Goal: Transaction & Acquisition: Purchase product/service

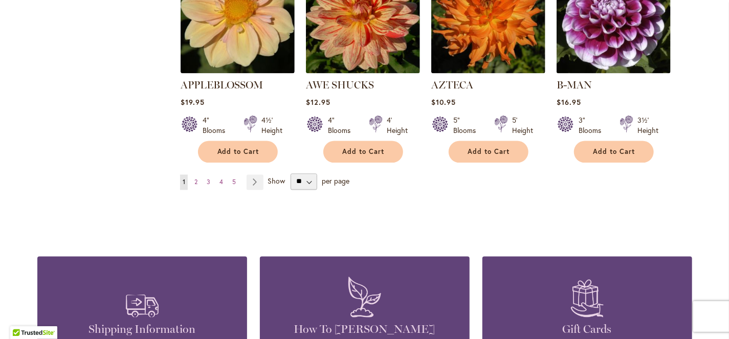
scroll to position [923, 0]
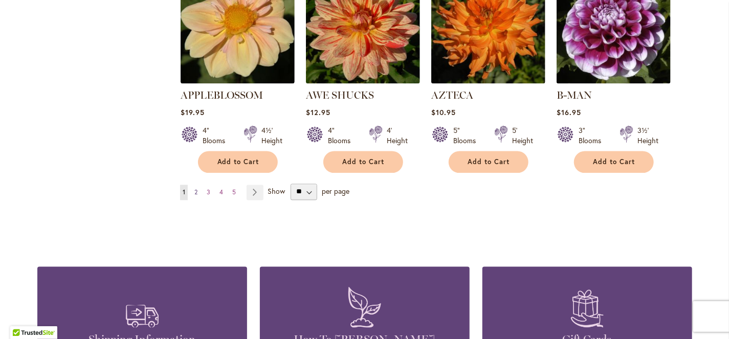
click at [192, 185] on link "Page 2" at bounding box center [196, 192] width 8 height 15
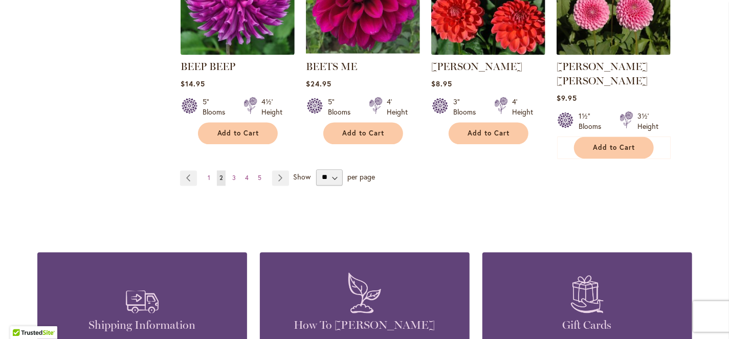
scroll to position [955, 0]
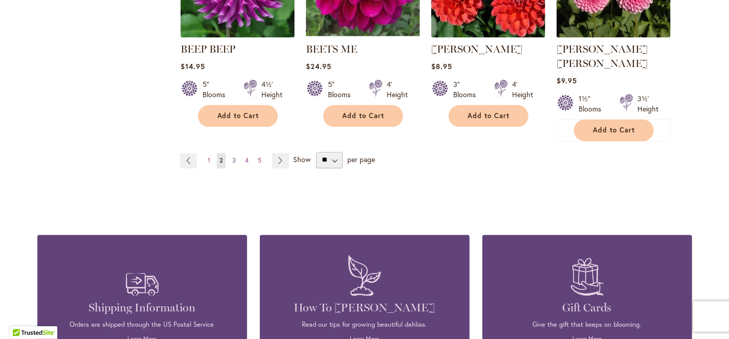
click at [232, 154] on link "Page 3" at bounding box center [234, 161] width 9 height 15
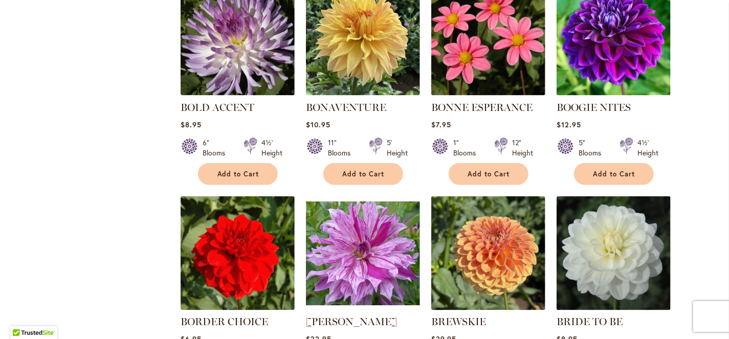
scroll to position [819, 0]
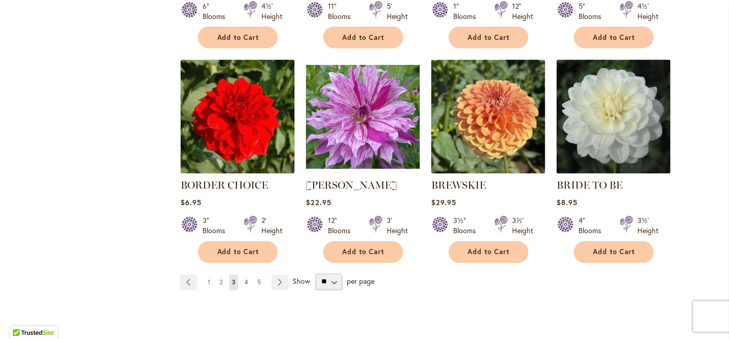
click at [245, 279] on span "4" at bounding box center [247, 283] width 4 height 8
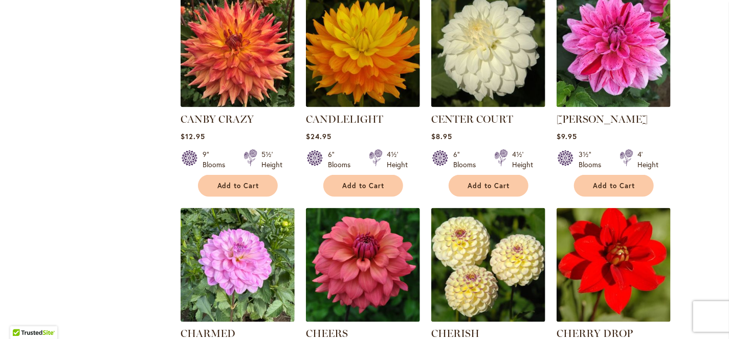
scroll to position [819, 0]
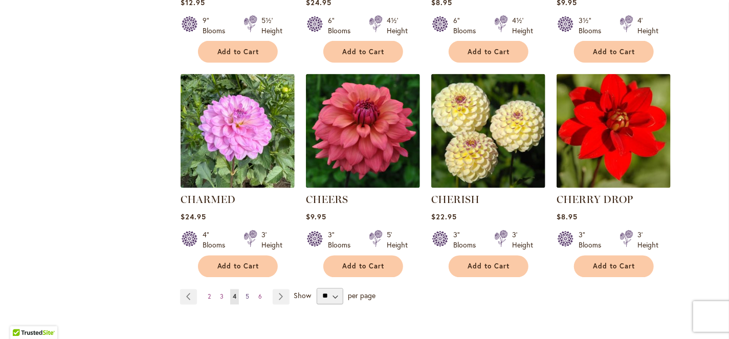
click at [246, 293] on span "5" at bounding box center [248, 297] width 4 height 8
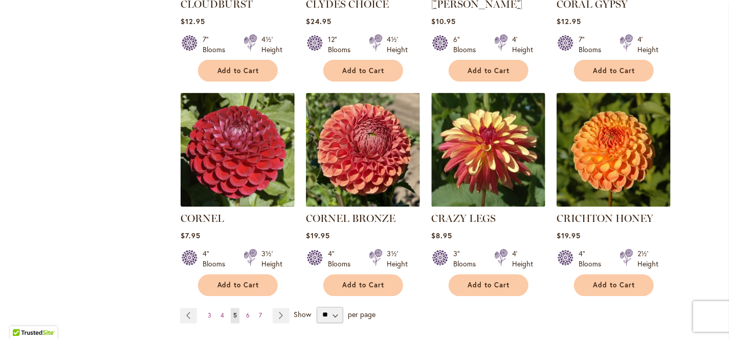
scroll to position [819, 0]
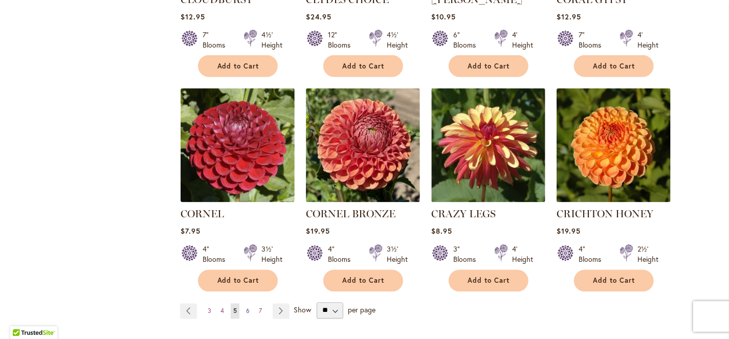
click at [246, 308] on span "6" at bounding box center [248, 312] width 4 height 8
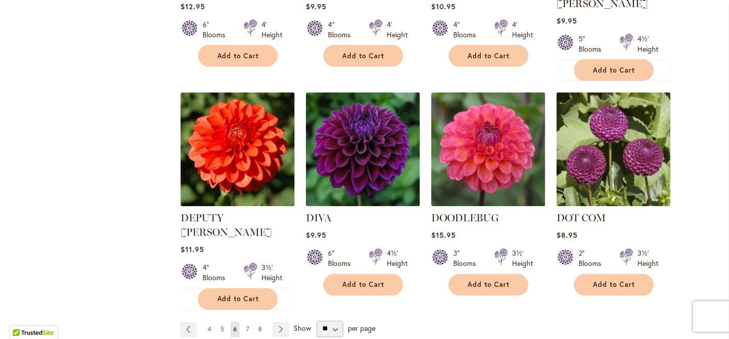
scroll to position [819, 0]
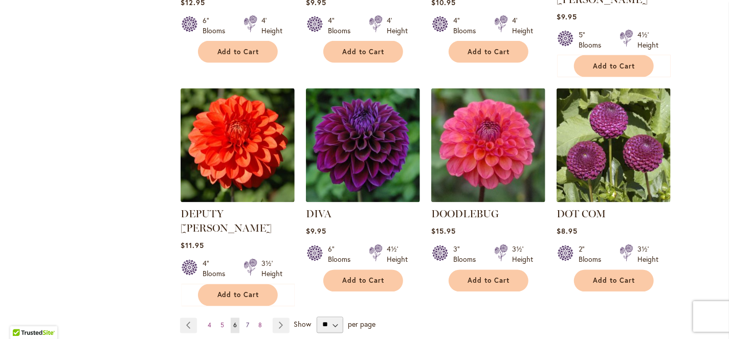
click at [246, 322] on span "7" at bounding box center [247, 326] width 3 height 8
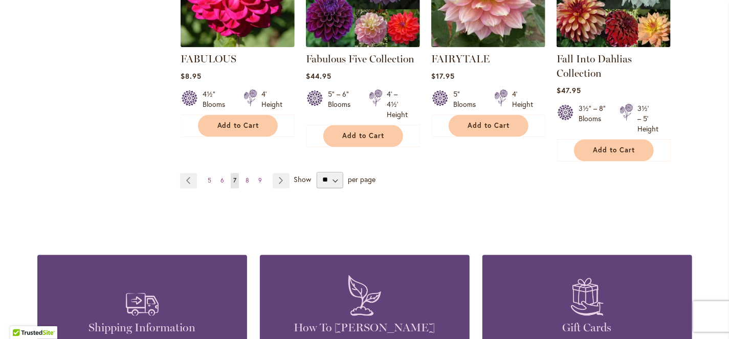
scroll to position [955, 0]
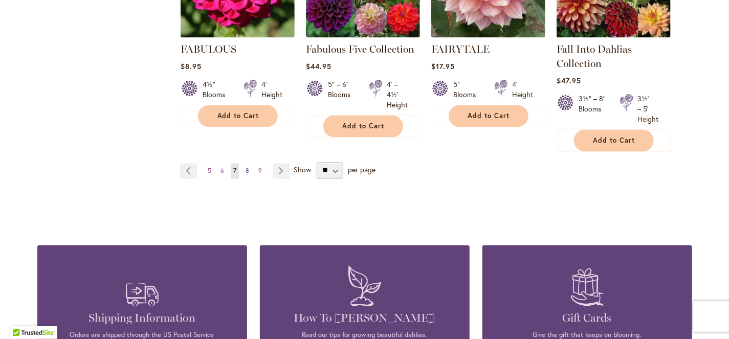
click at [246, 168] on span "8" at bounding box center [248, 171] width 4 height 8
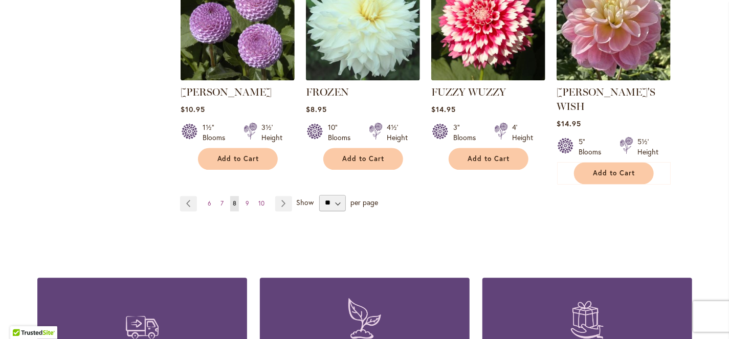
scroll to position [819, 0]
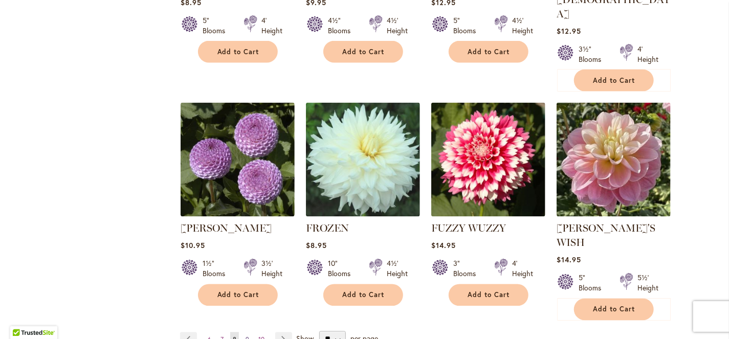
click at [246, 336] on span "9" at bounding box center [248, 340] width 4 height 8
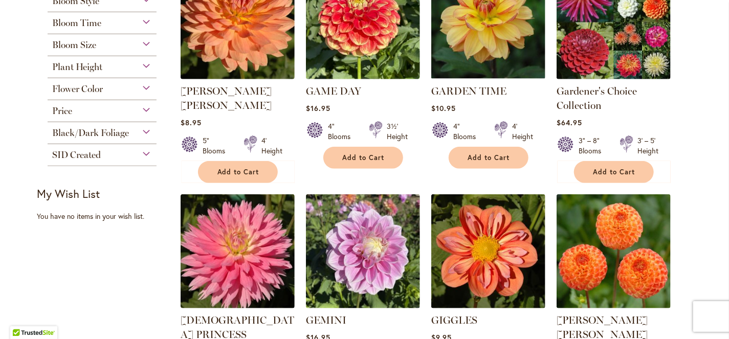
scroll to position [273, 0]
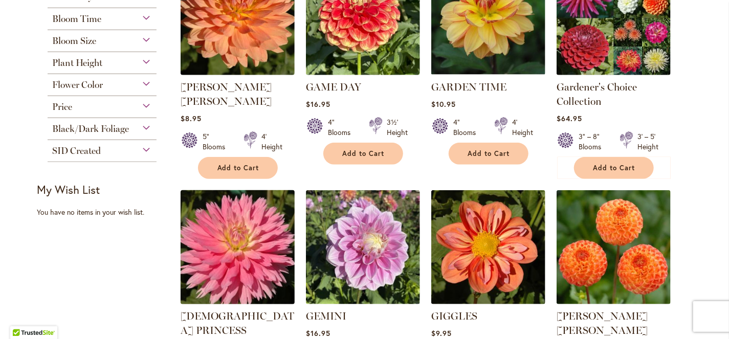
click at [237, 248] on img at bounding box center [238, 247] width 120 height 120
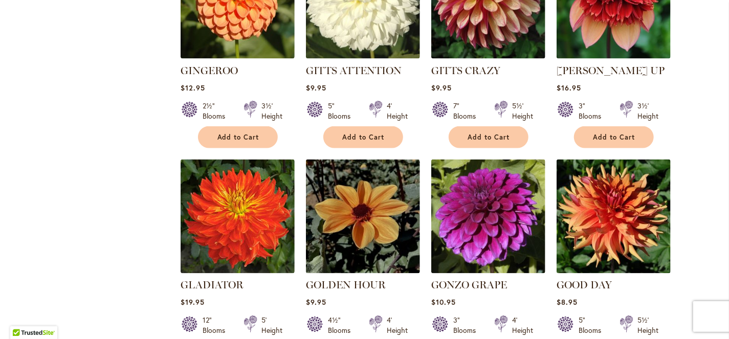
scroll to position [819, 0]
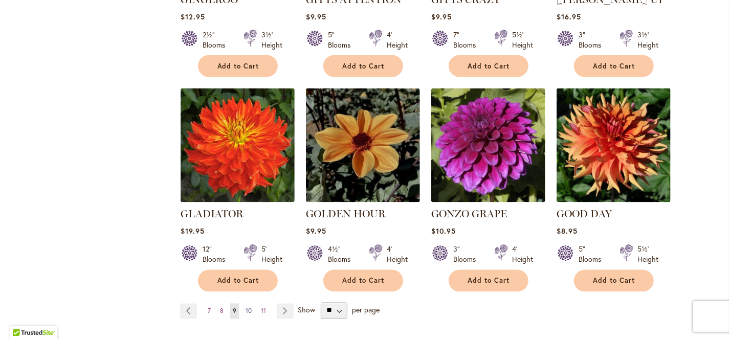
click at [246, 308] on span "10" at bounding box center [249, 312] width 6 height 8
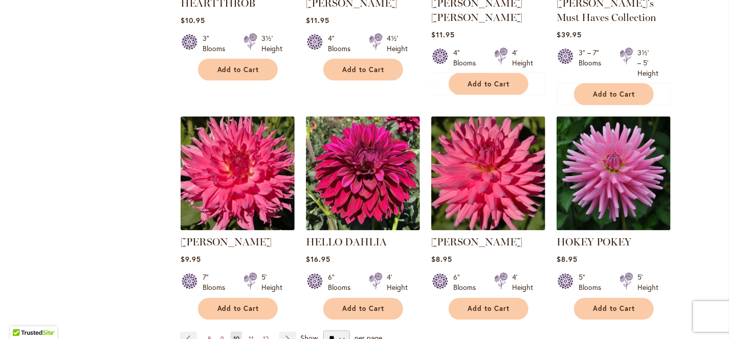
scroll to position [819, 0]
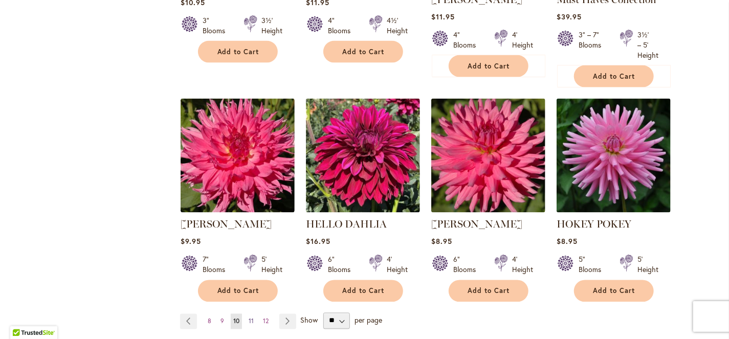
click at [249, 319] on span "11" at bounding box center [251, 322] width 5 height 8
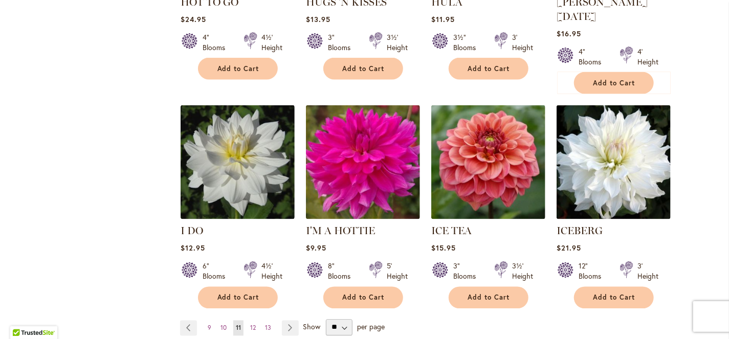
scroll to position [819, 0]
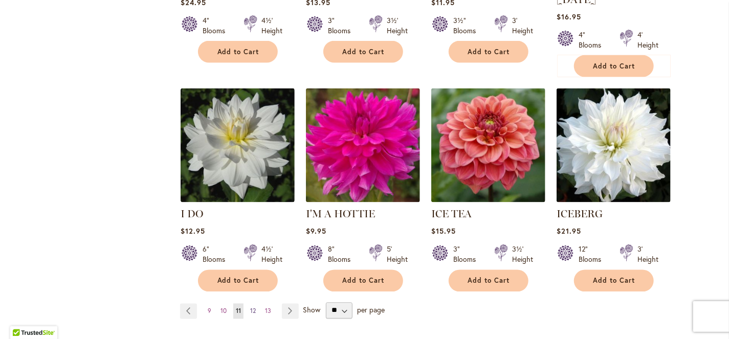
click at [251, 308] on span "12" at bounding box center [253, 312] width 6 height 8
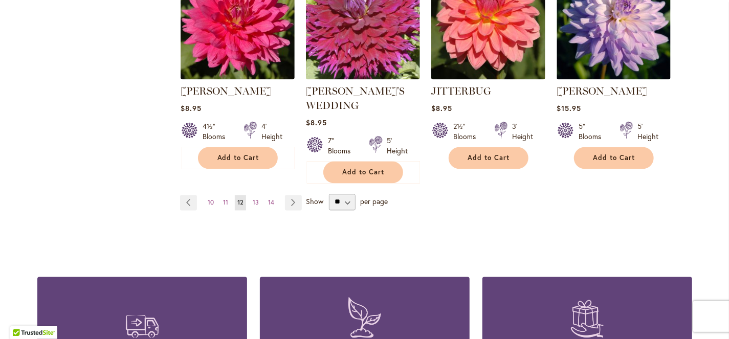
scroll to position [955, 0]
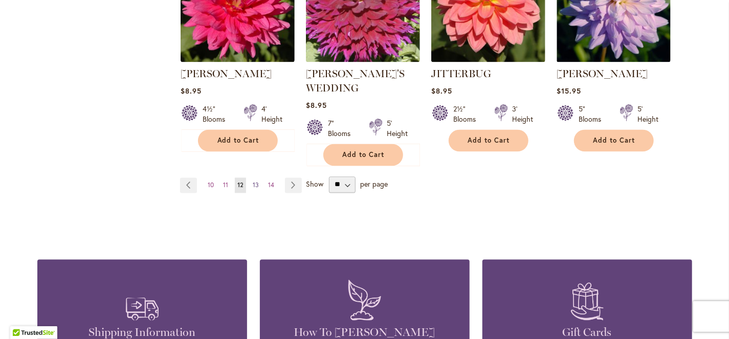
click at [253, 182] on span "13" at bounding box center [256, 186] width 6 height 8
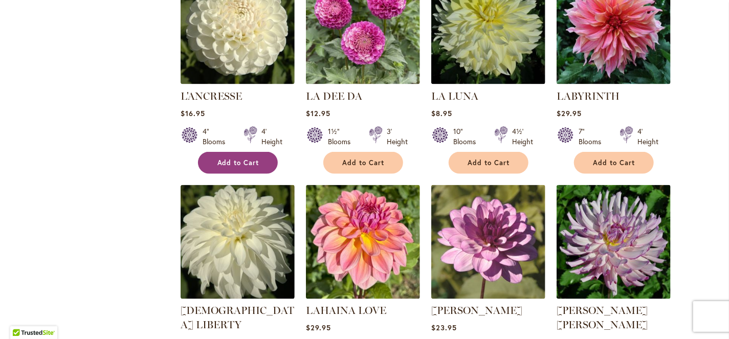
scroll to position [830, 0]
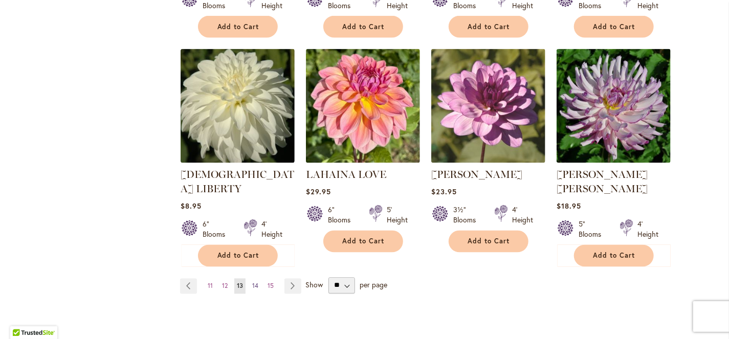
click at [252, 282] on span "14" at bounding box center [255, 286] width 6 height 8
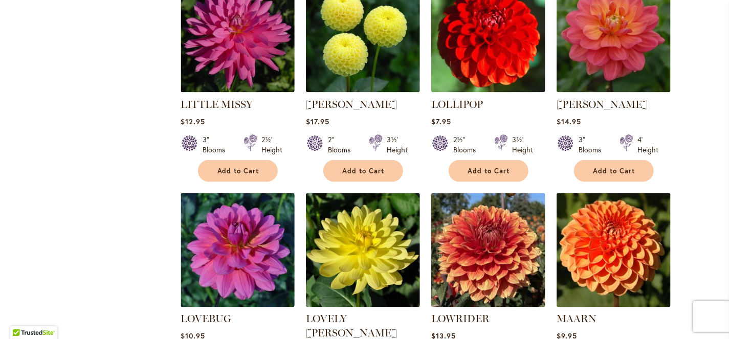
scroll to position [819, 0]
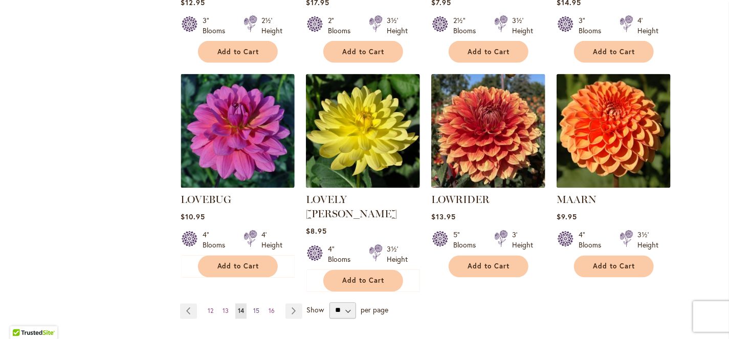
click at [253, 308] on span "15" at bounding box center [256, 312] width 6 height 8
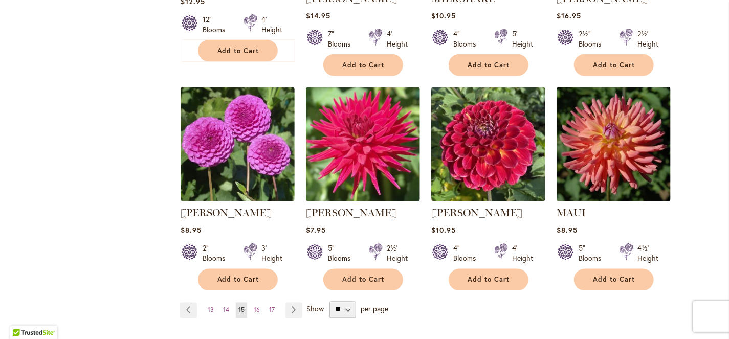
scroll to position [819, 0]
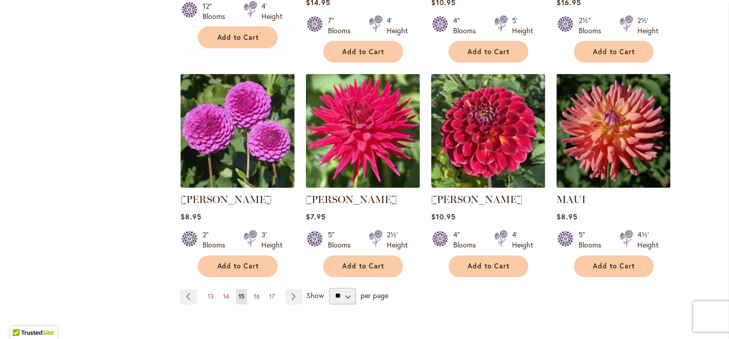
click at [255, 294] on span "16" at bounding box center [257, 297] width 6 height 8
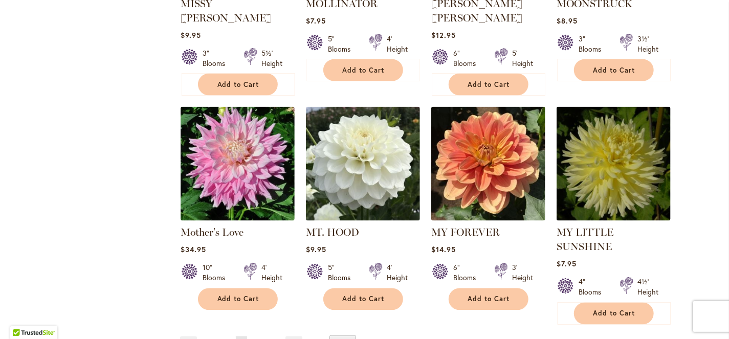
scroll to position [819, 0]
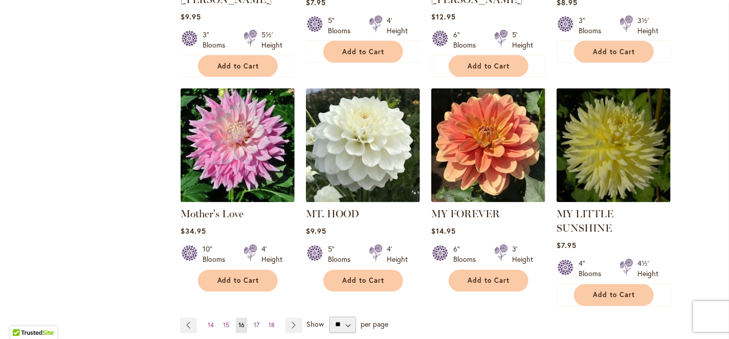
click at [254, 322] on span "17" at bounding box center [257, 326] width 6 height 8
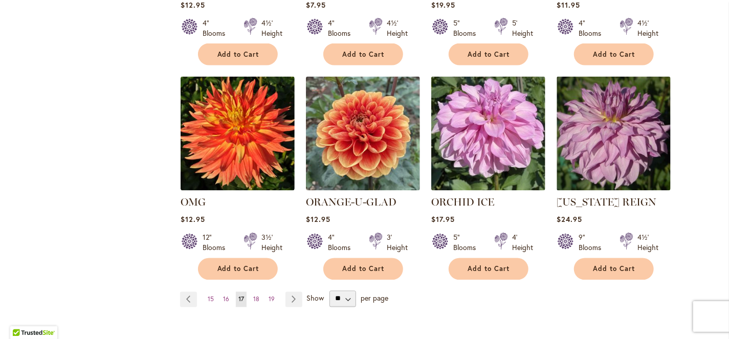
scroll to position [819, 0]
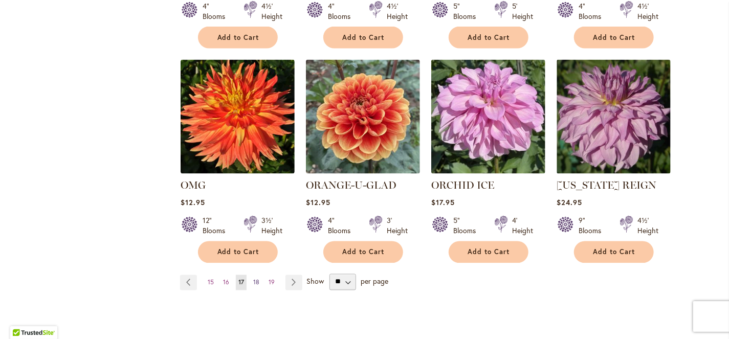
click at [253, 279] on span "18" at bounding box center [256, 283] width 6 height 8
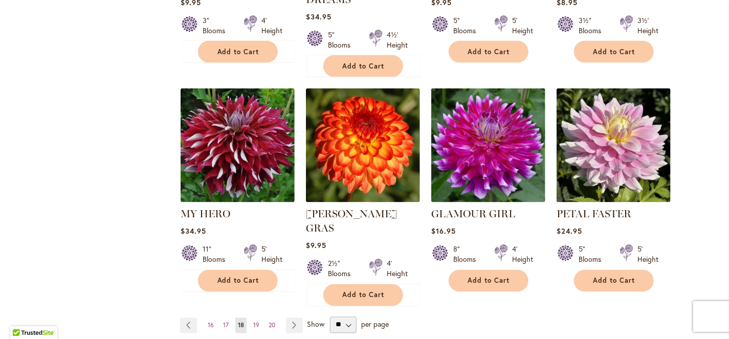
scroll to position [955, 0]
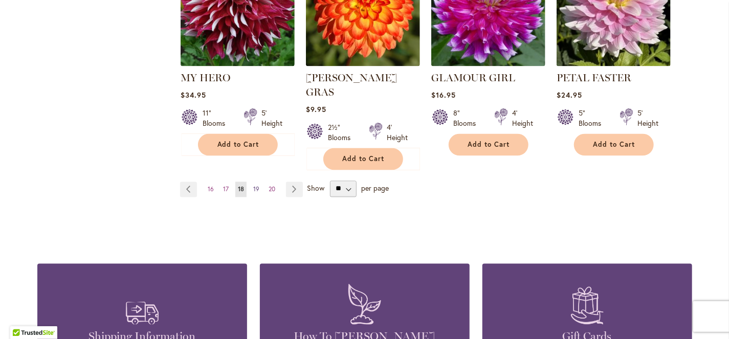
click at [253, 186] on span "19" at bounding box center [256, 190] width 6 height 8
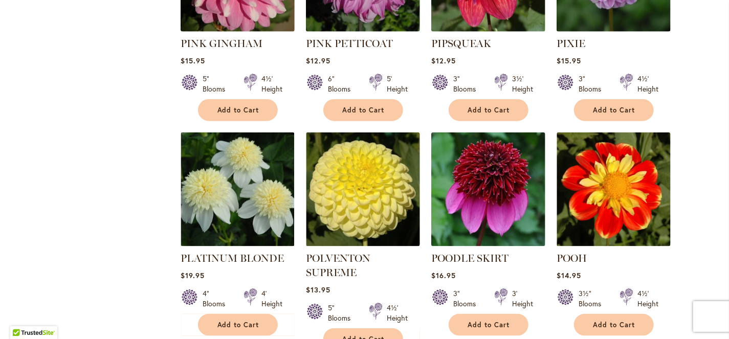
scroll to position [819, 0]
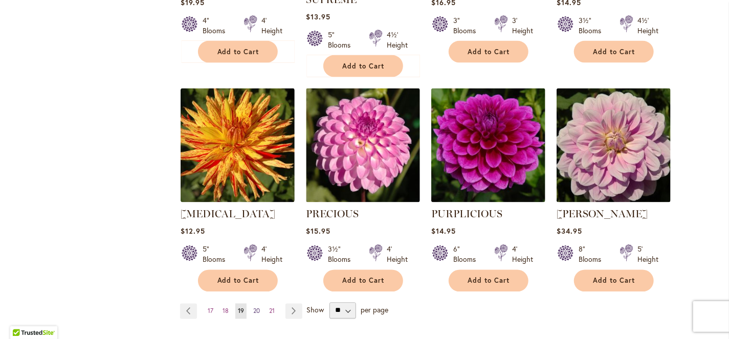
click at [254, 308] on span "20" at bounding box center [256, 312] width 7 height 8
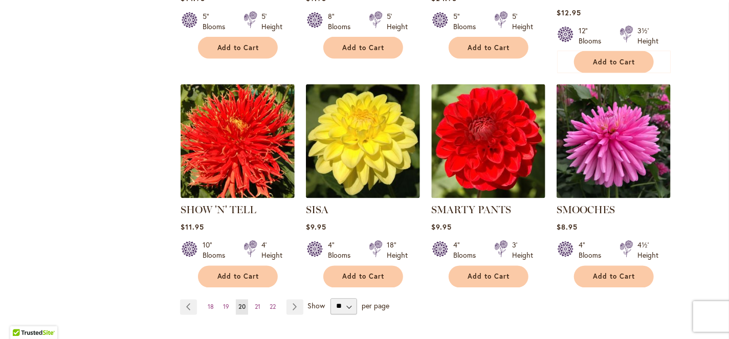
scroll to position [819, 0]
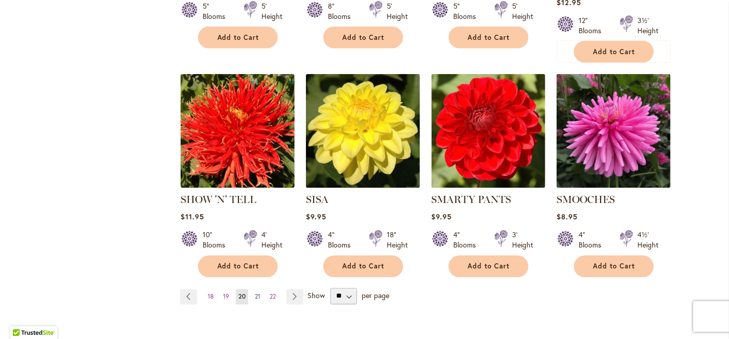
click at [255, 293] on span "21" at bounding box center [258, 297] width 6 height 8
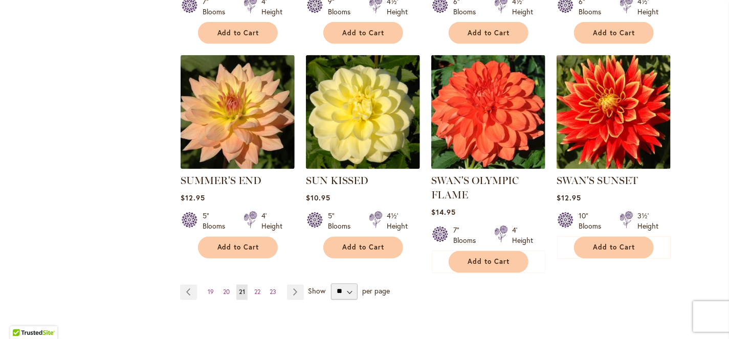
scroll to position [955, 0]
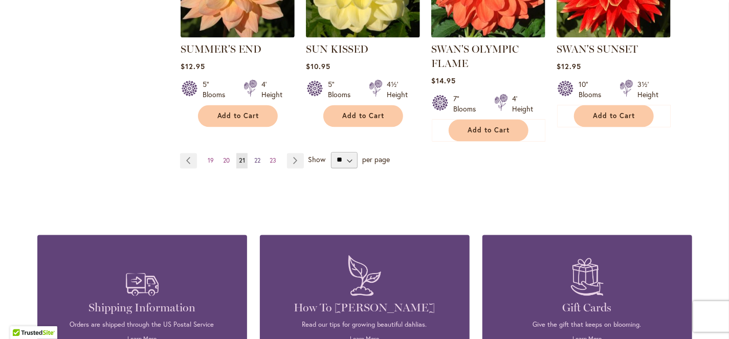
click at [256, 157] on span "22" at bounding box center [257, 161] width 6 height 8
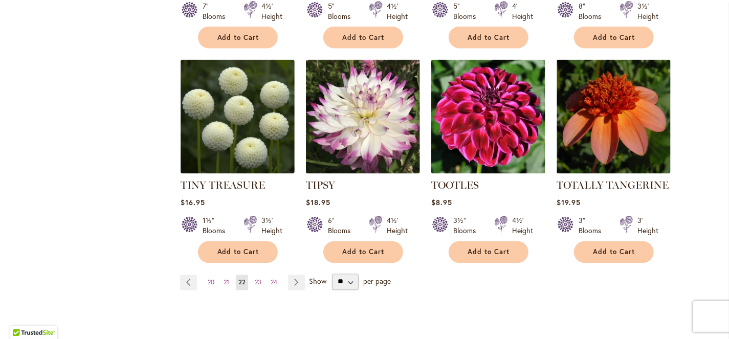
scroll to position [955, 0]
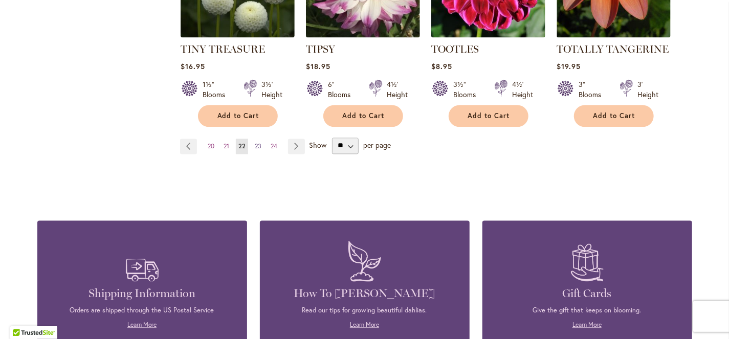
click at [255, 144] on span "23" at bounding box center [258, 147] width 7 height 8
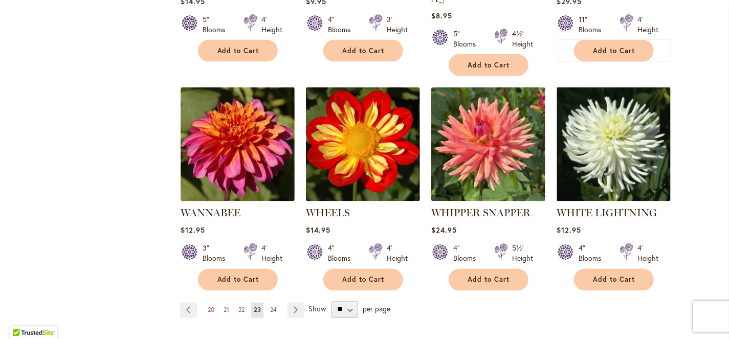
scroll to position [819, 0]
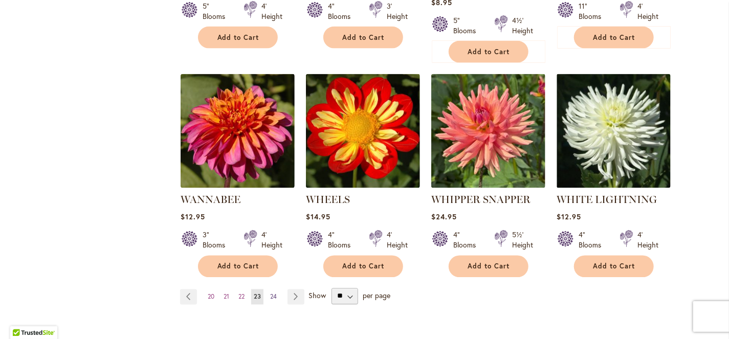
click at [270, 293] on span "24" at bounding box center [273, 297] width 7 height 8
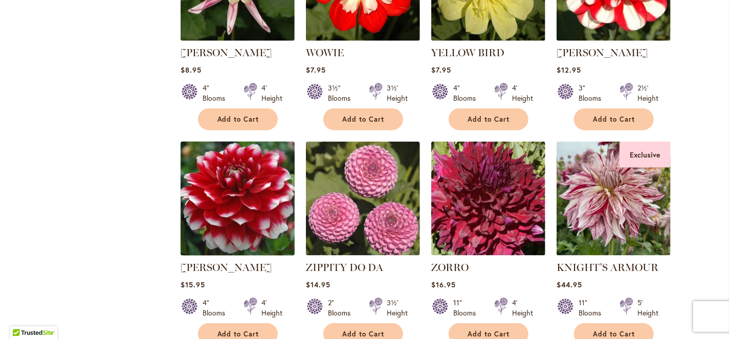
scroll to position [409, 0]
